Goal: Find specific page/section: Find specific page/section

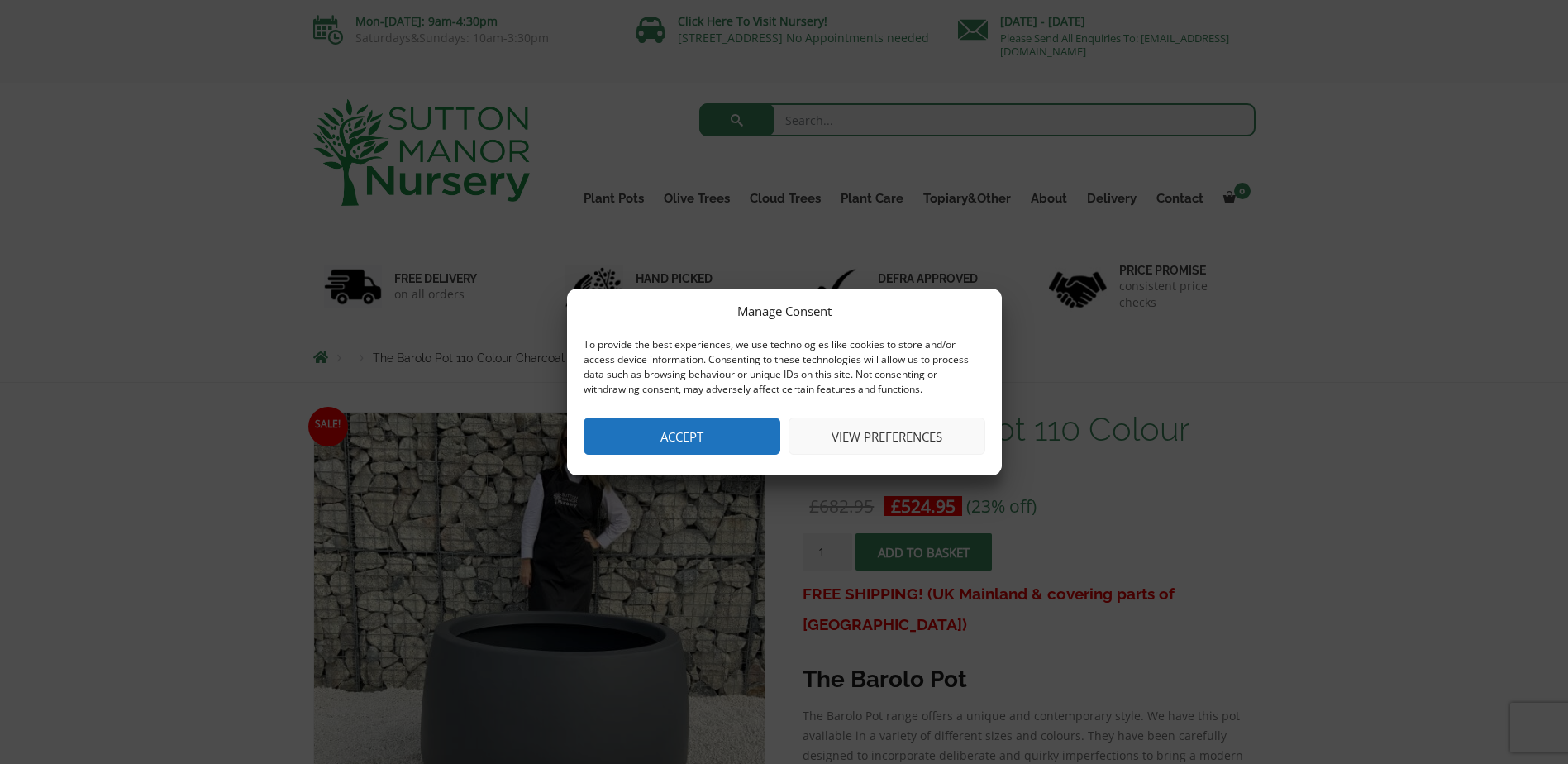
click at [689, 439] on button "Accept" at bounding box center [682, 436] width 197 height 37
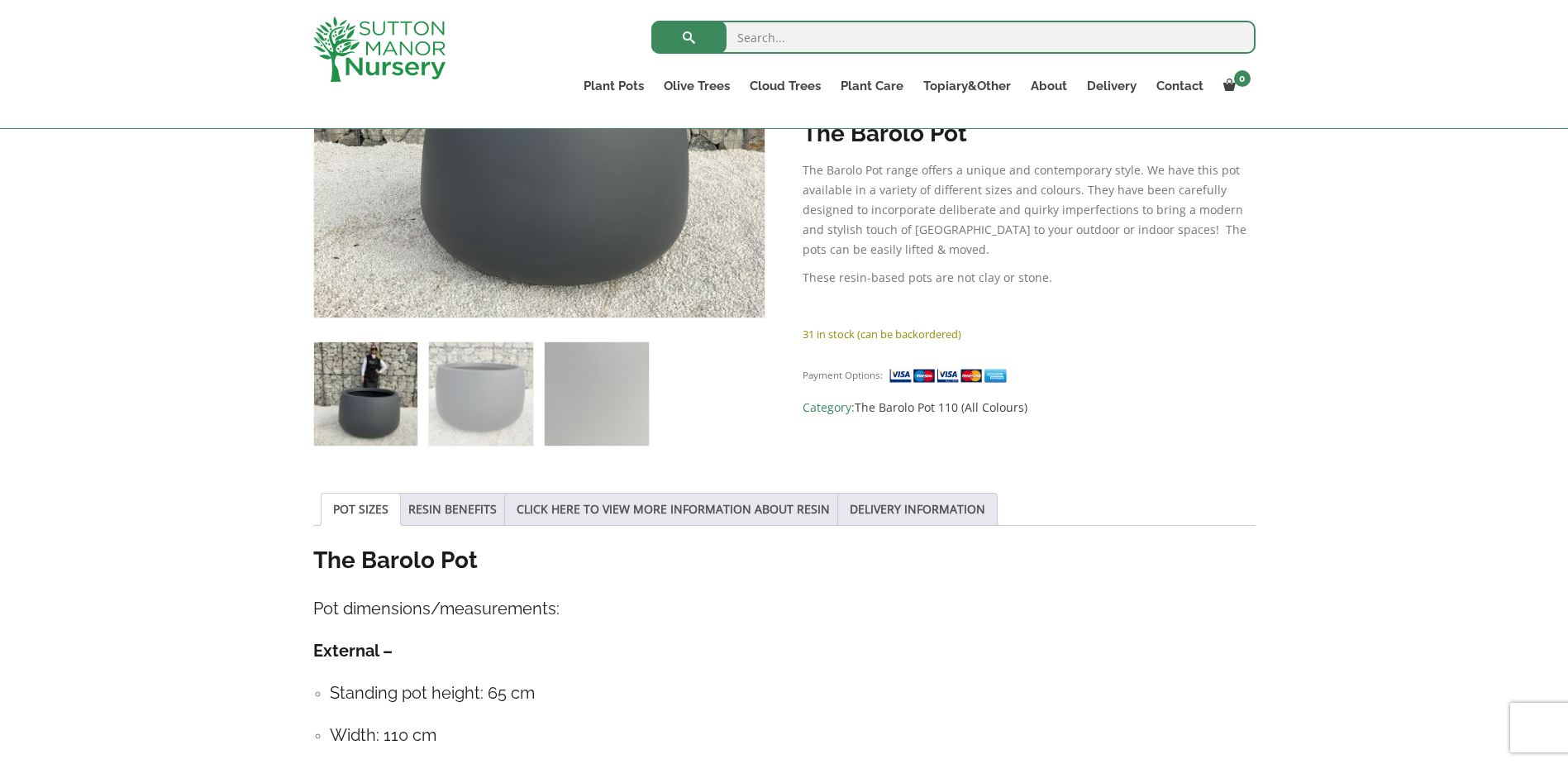
scroll to position [579, 0]
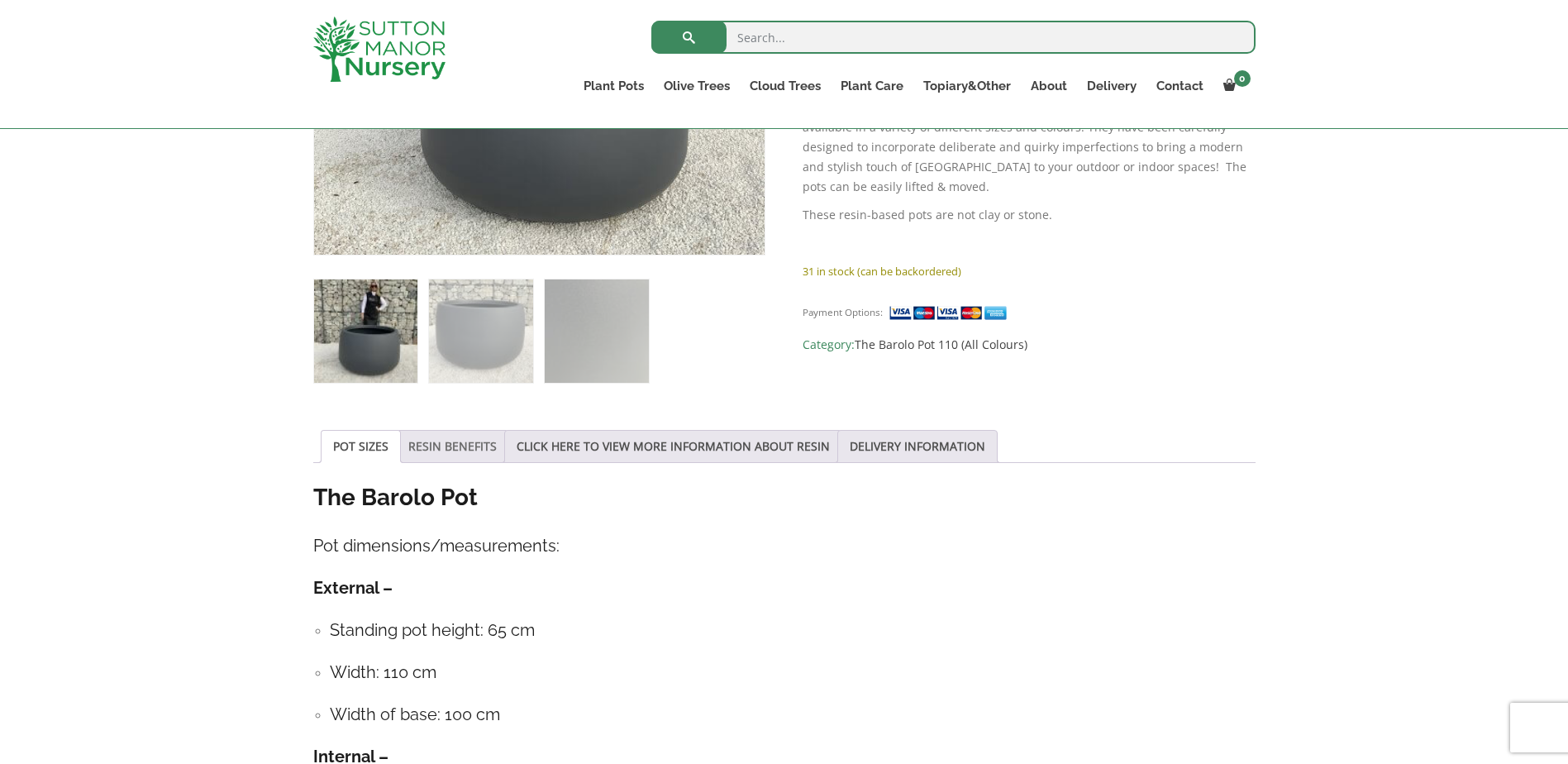
click at [452, 447] on link "RESIN BENEFITS" at bounding box center [452, 447] width 89 height 32
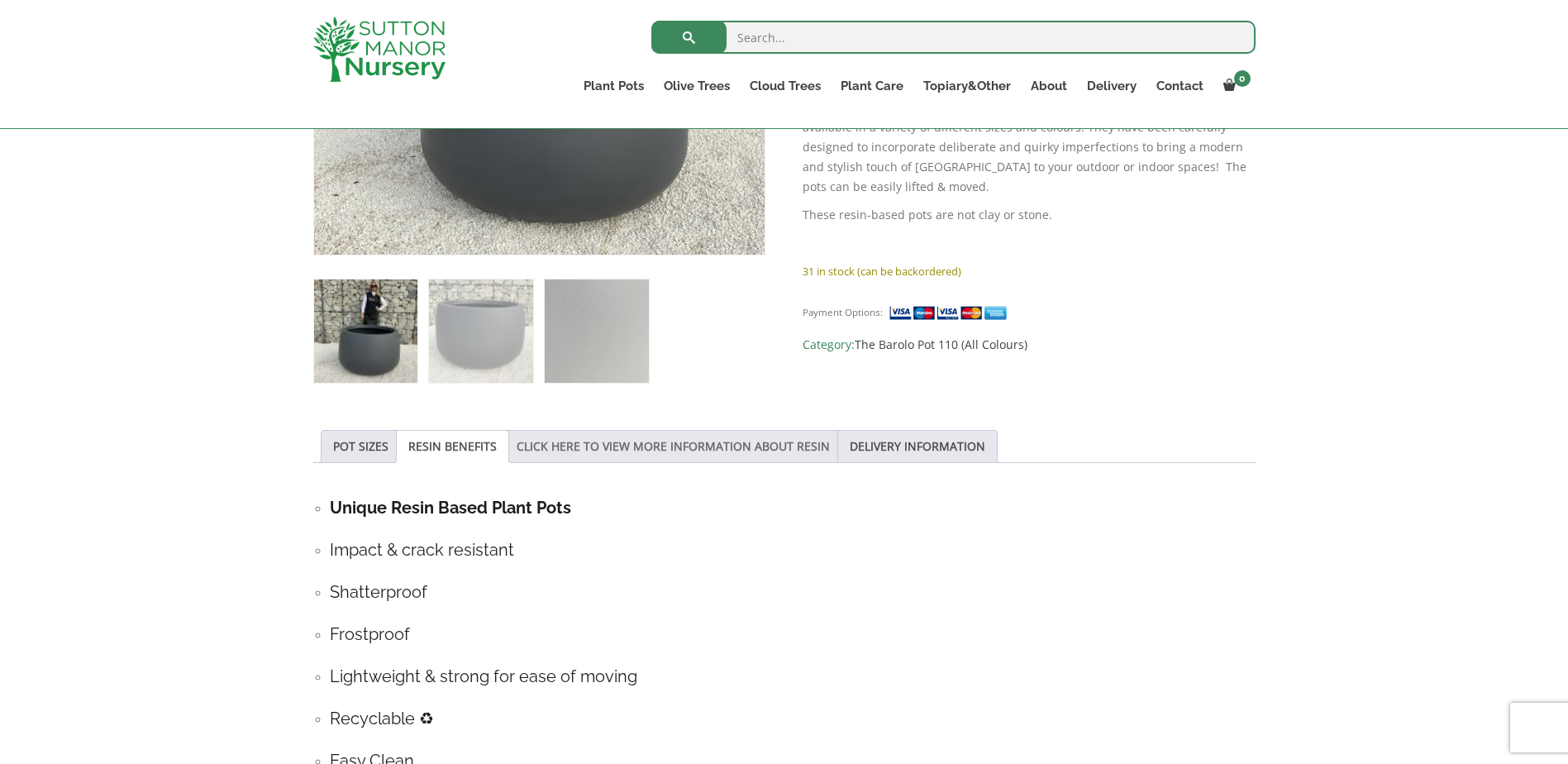
click at [633, 449] on link "CLICK HERE TO VIEW MORE INFORMATION ABOUT RESIN" at bounding box center [673, 447] width 314 height 32
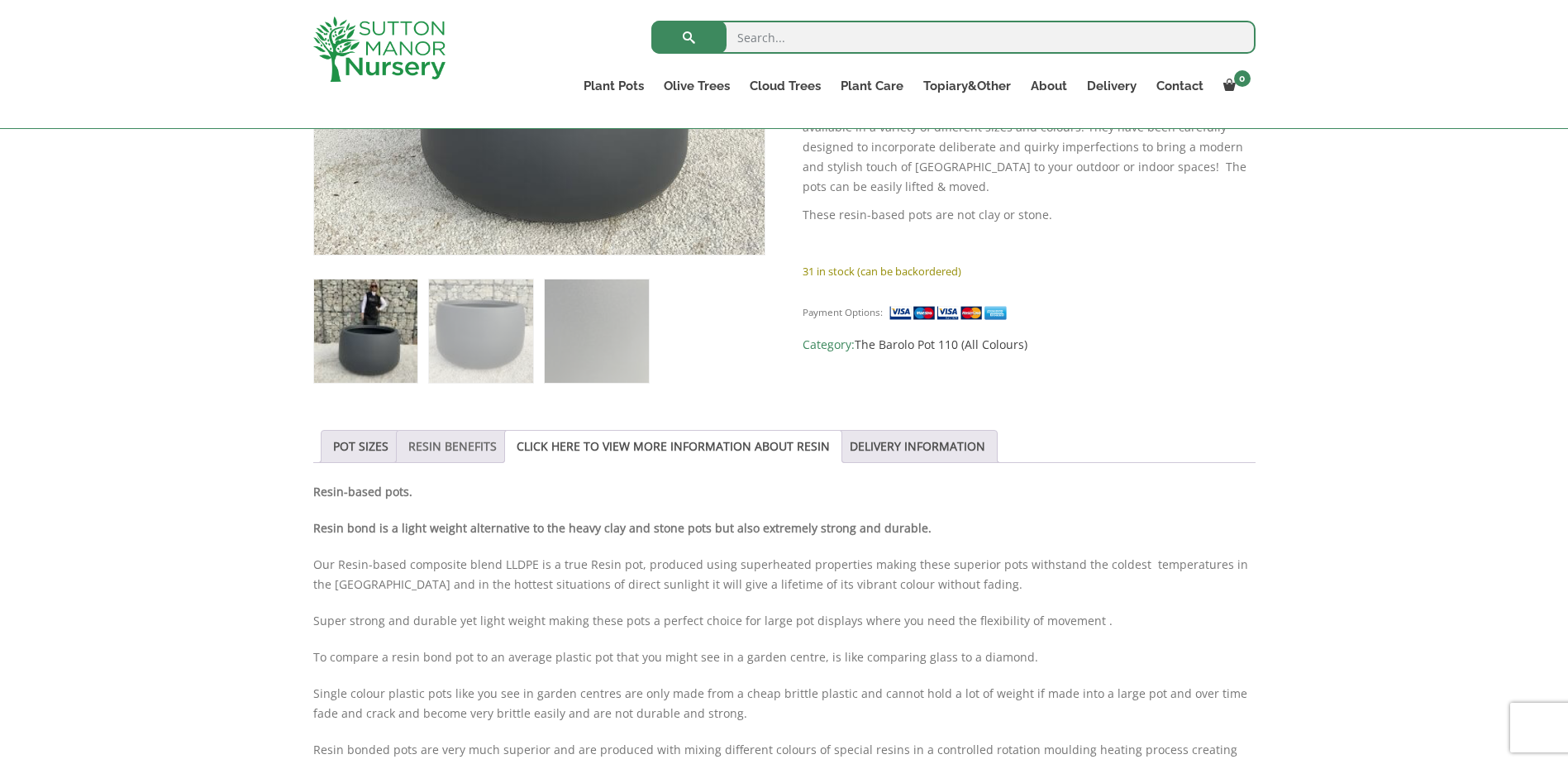
click at [472, 445] on link "RESIN BENEFITS" at bounding box center [452, 447] width 89 height 32
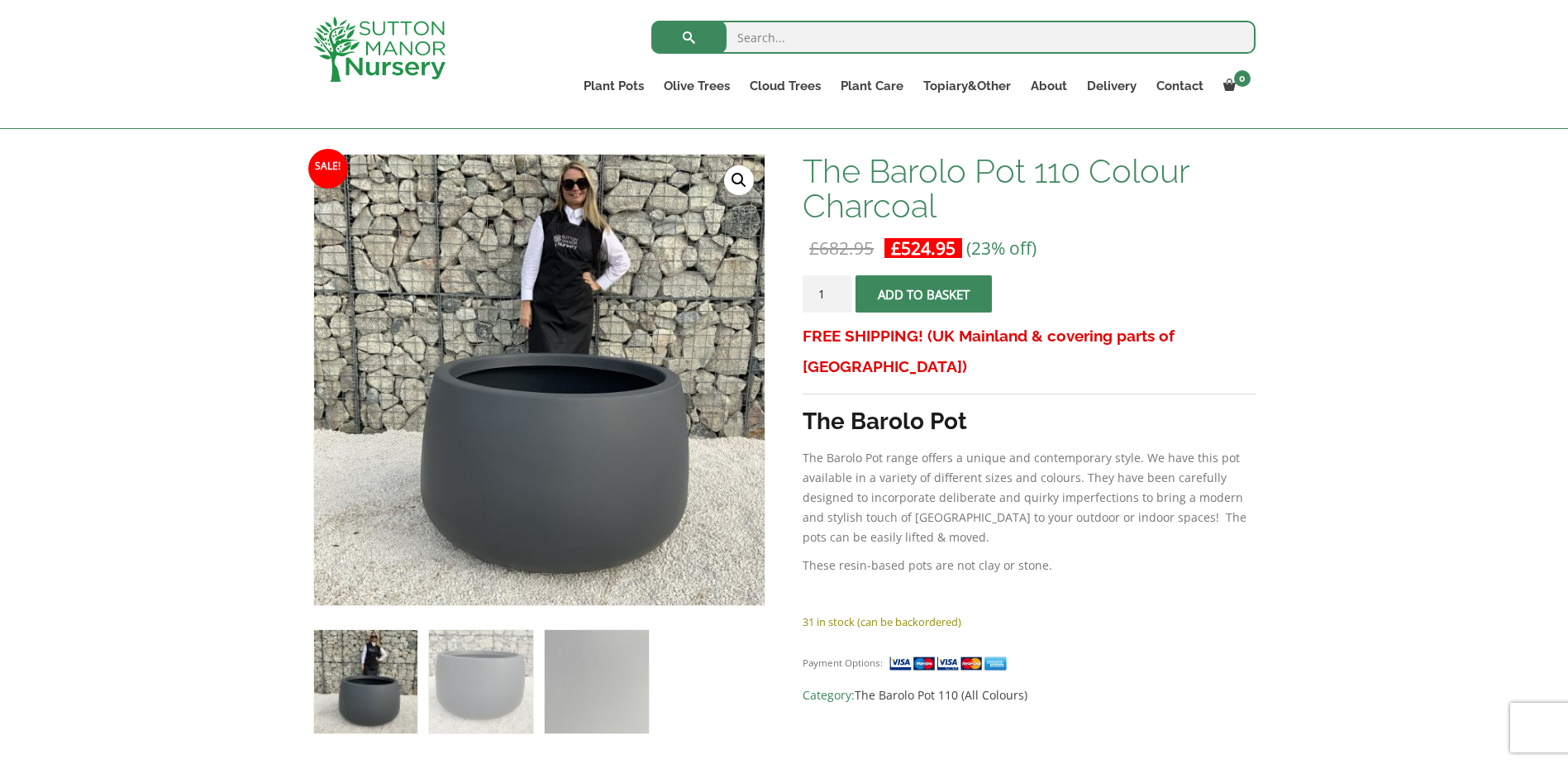
scroll to position [0, 0]
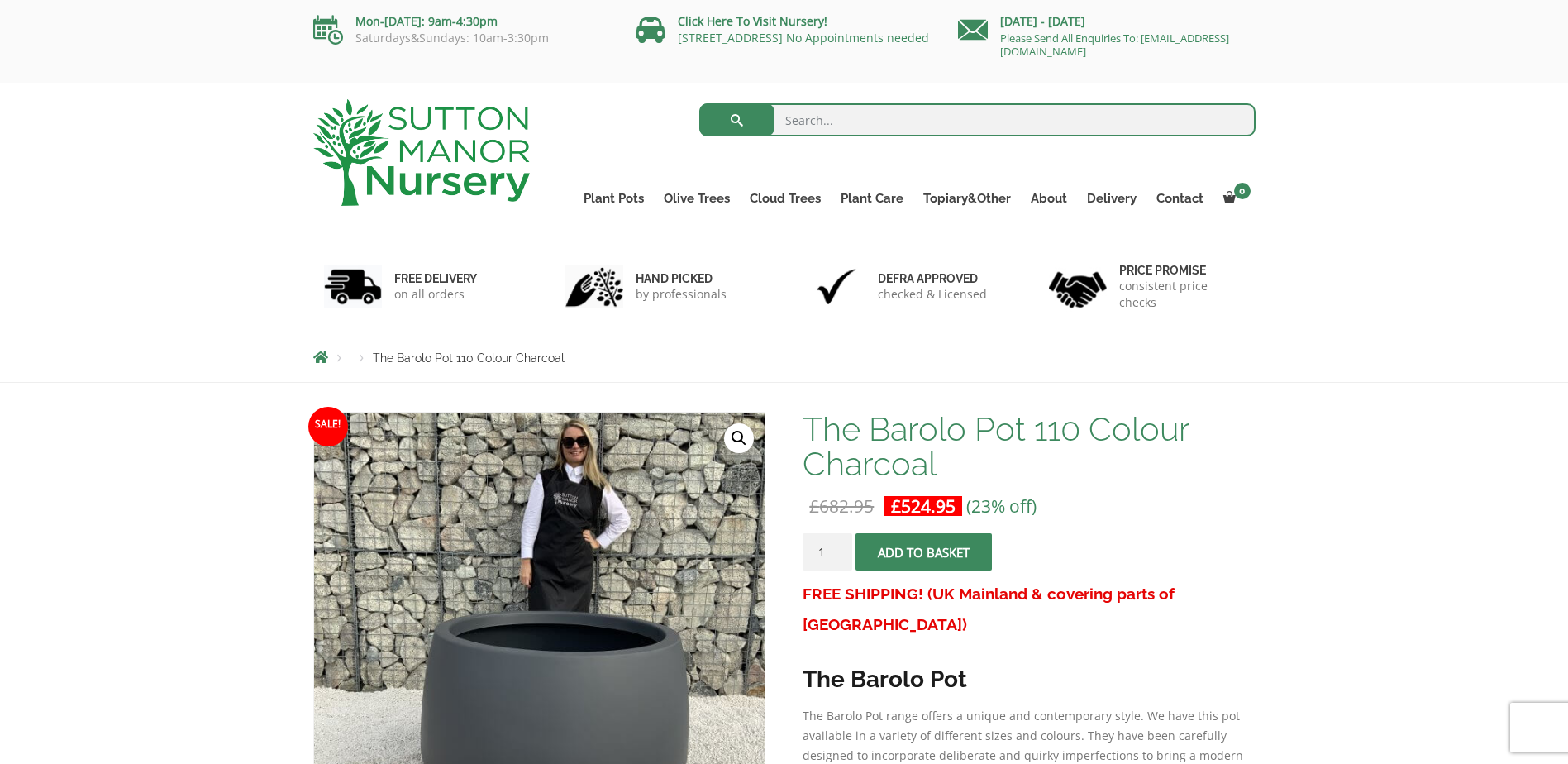
click at [824, 122] on input "search" at bounding box center [977, 120] width 556 height 33
type input "barolo"
click at [699, 104] on button "submit" at bounding box center [737, 120] width 75 height 33
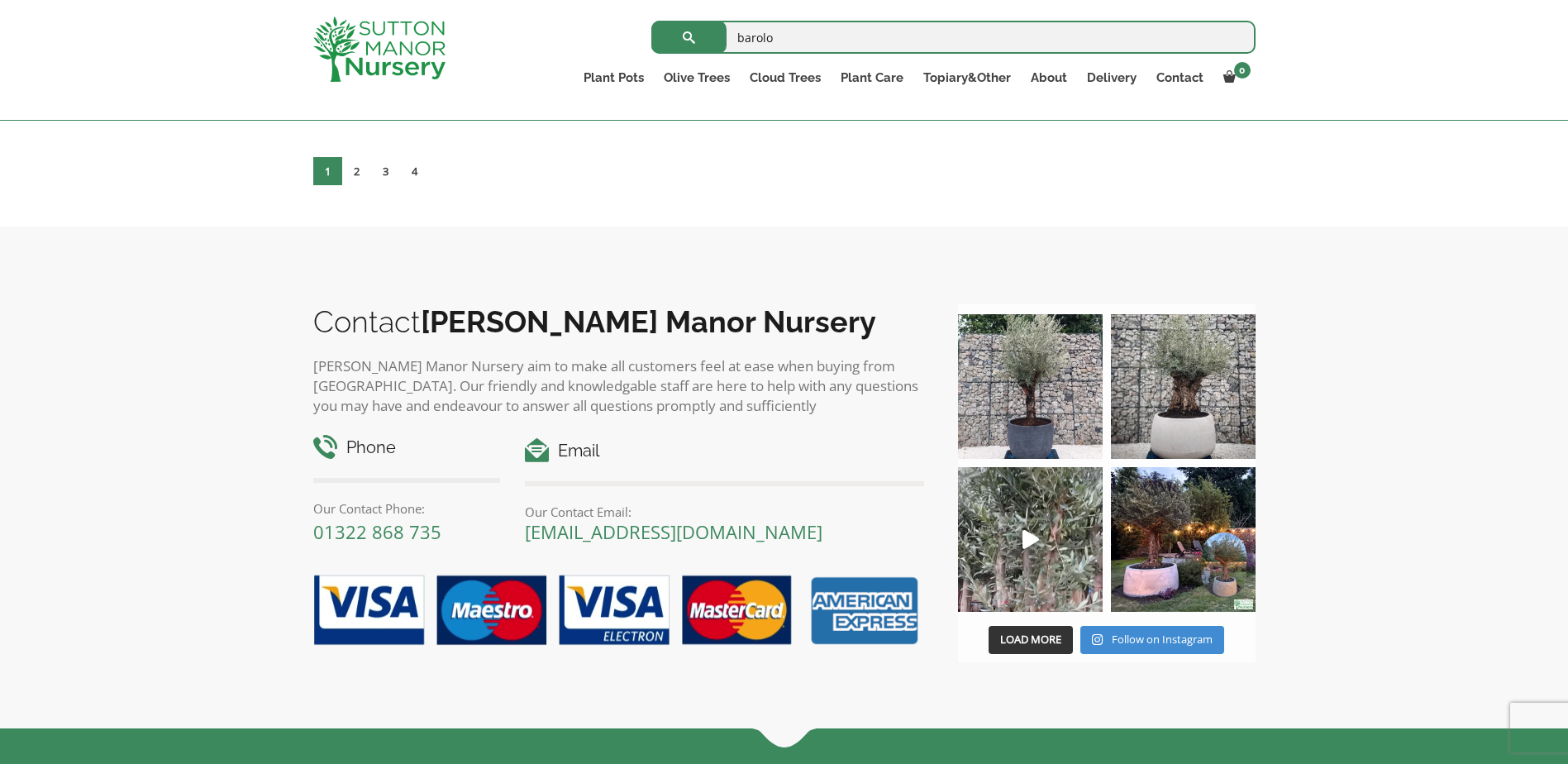
scroll to position [7527, 0]
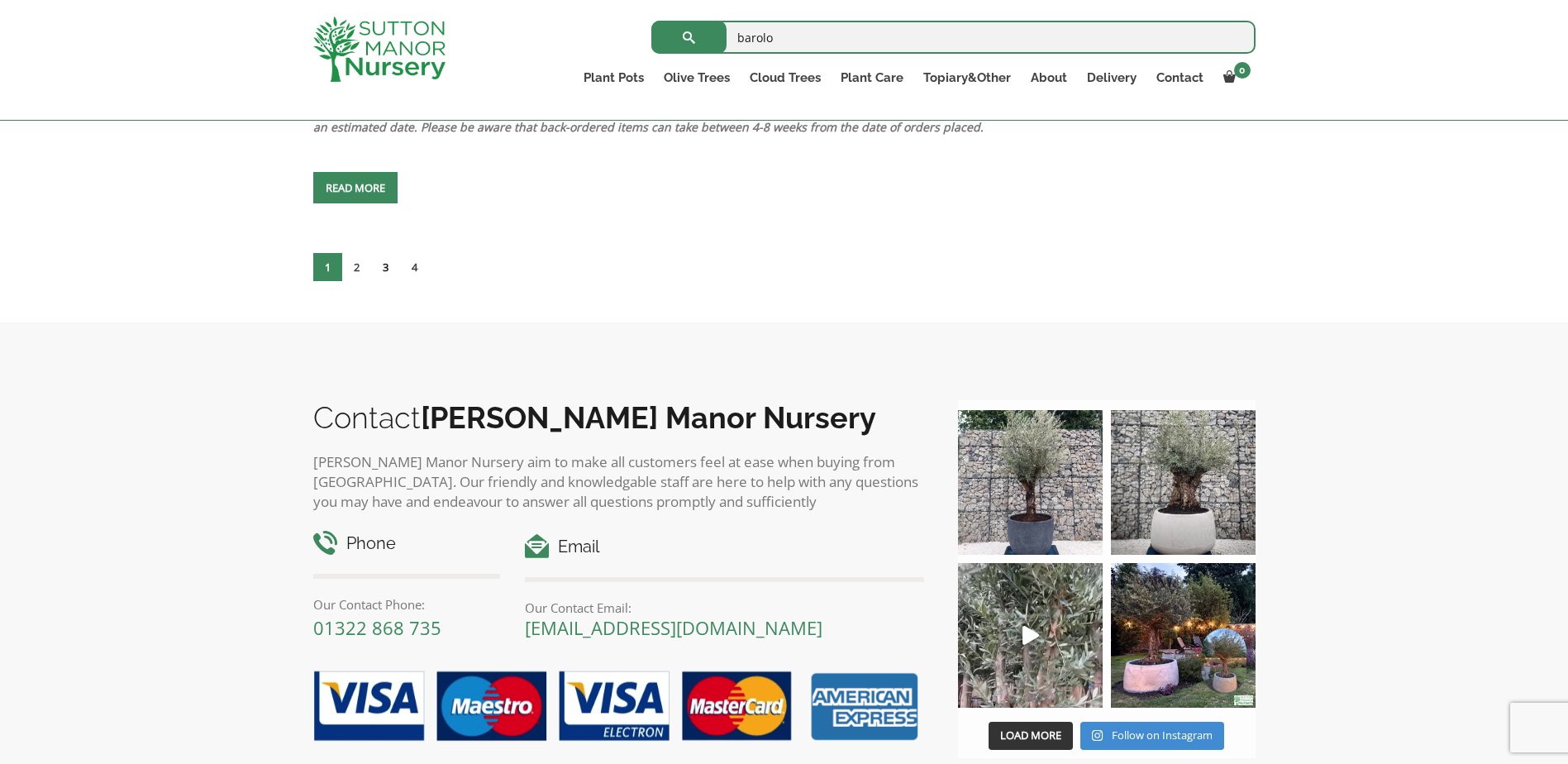
click at [386, 266] on link "3" at bounding box center [386, 267] width 29 height 28
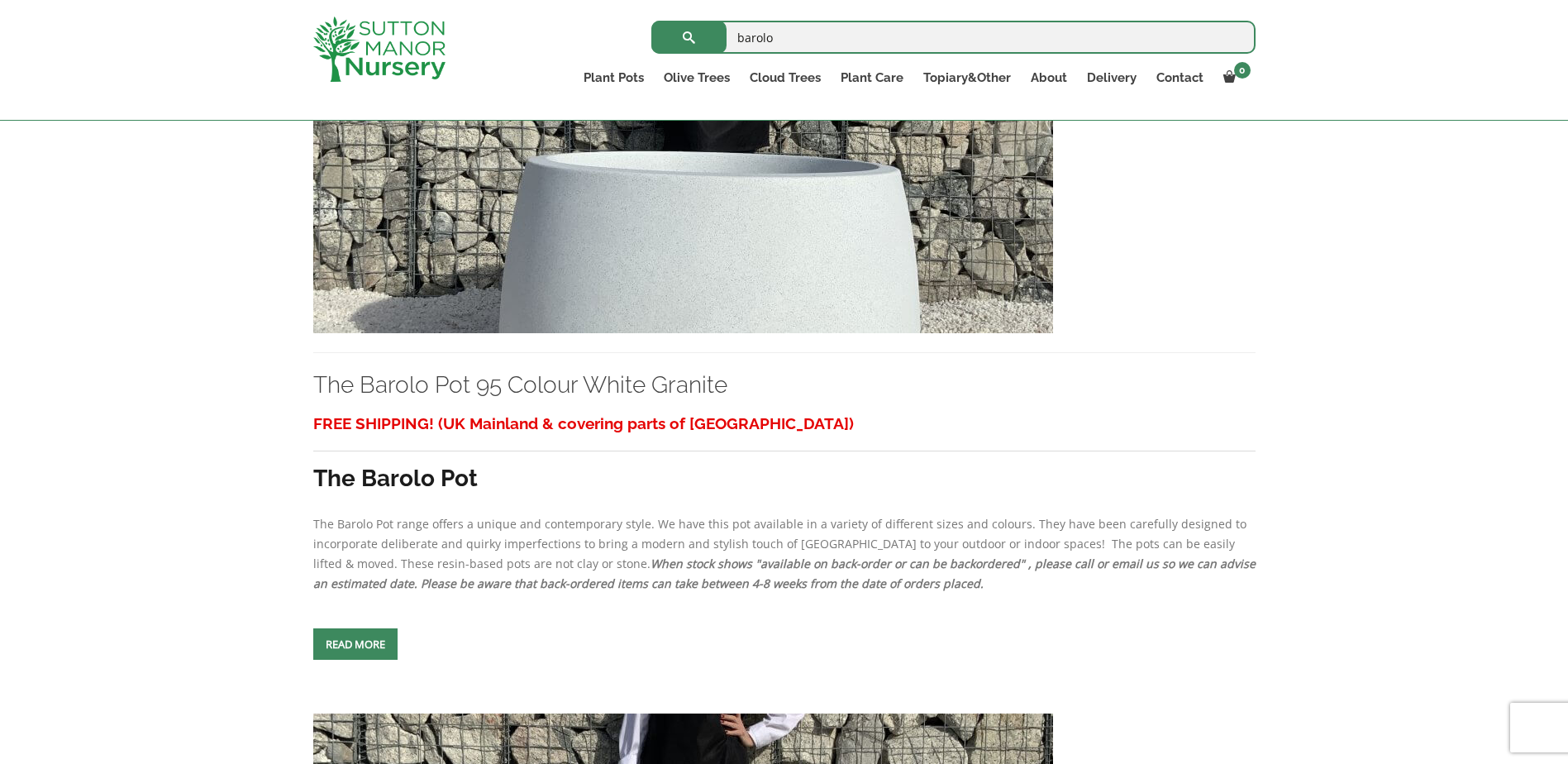
scroll to position [1158, 0]
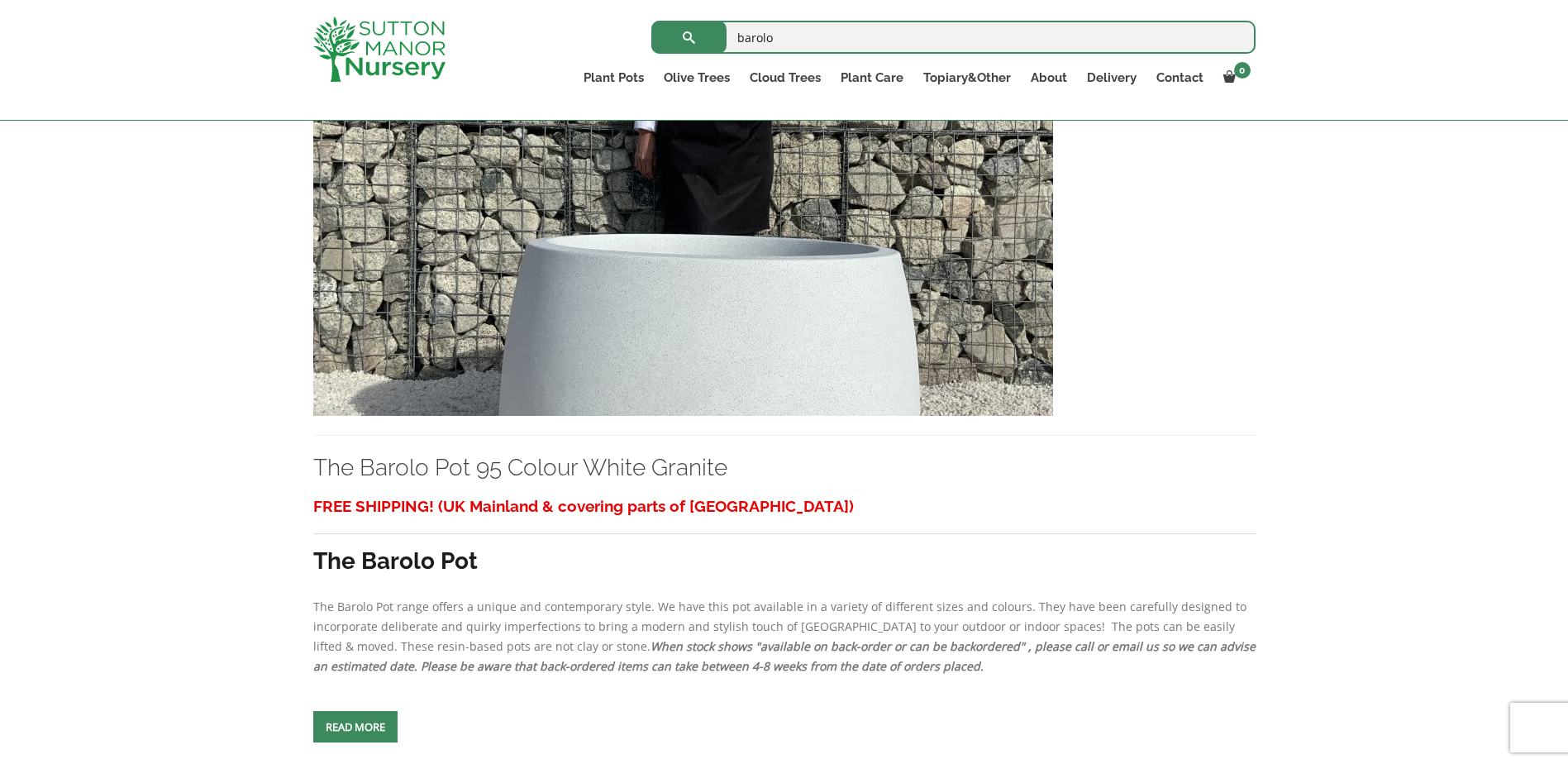
click at [620, 362] on img at bounding box center [683, 238] width 740 height 356
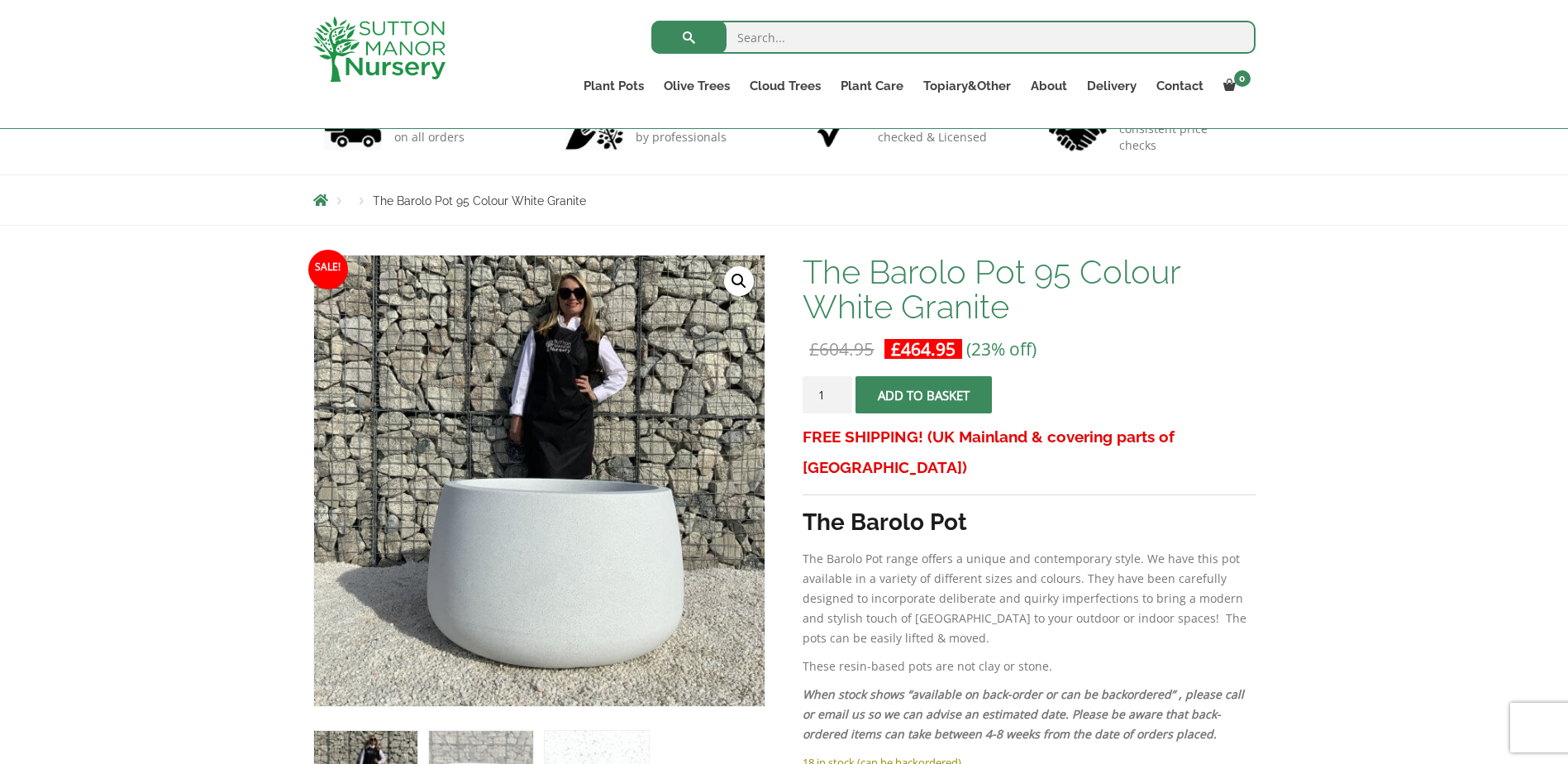
scroll to position [331, 0]
